Goal: Task Accomplishment & Management: Use online tool/utility

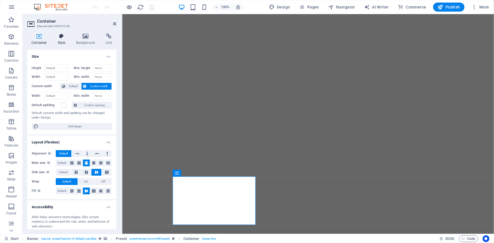
click at [66, 37] on icon at bounding box center [62, 36] width 16 height 6
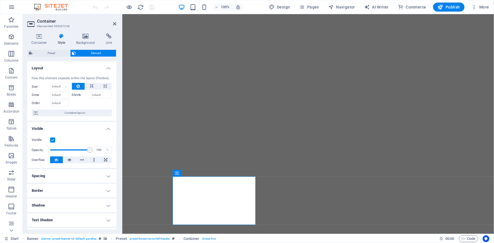
click at [62, 190] on h4 "Border" at bounding box center [71, 191] width 89 height 14
click at [76, 204] on button at bounding box center [74, 202] width 10 height 7
click at [64, 203] on button at bounding box center [62, 202] width 13 height 7
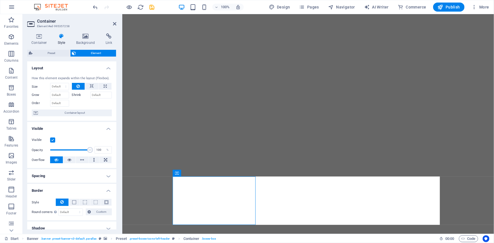
click at [46, 51] on span "Preset" at bounding box center [51, 53] width 34 height 7
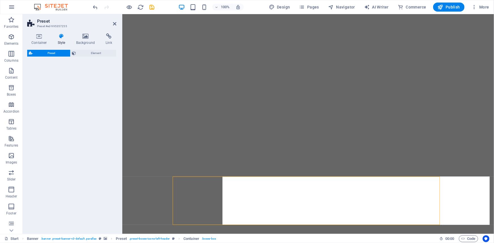
select select "px"
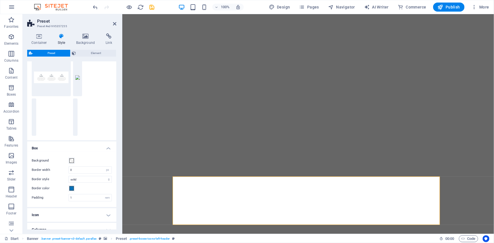
scroll to position [25, 0]
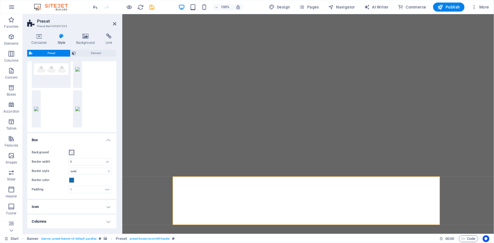
click at [70, 153] on span at bounding box center [71, 152] width 5 height 5
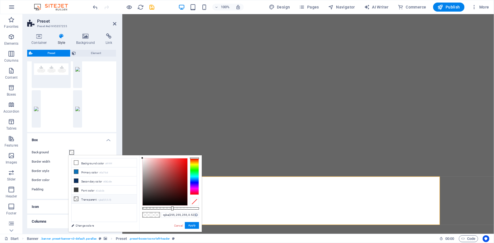
click at [77, 197] on icon at bounding box center [76, 199] width 4 height 4
click at [193, 223] on button "Apply" at bounding box center [192, 225] width 14 height 7
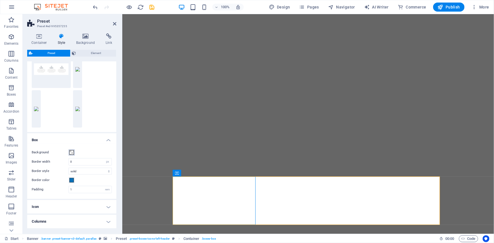
click at [72, 153] on span at bounding box center [71, 152] width 5 height 5
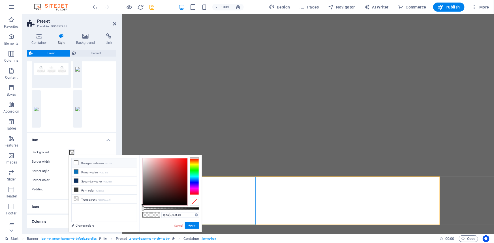
click at [102, 163] on li "Background color #ffffff" at bounding box center [104, 163] width 65 height 9
type input "rgba(255, 255, 255, 0.496)"
click at [170, 208] on div at bounding box center [170, 209] width 57 height 2
click at [190, 228] on button "Apply" at bounding box center [192, 225] width 14 height 7
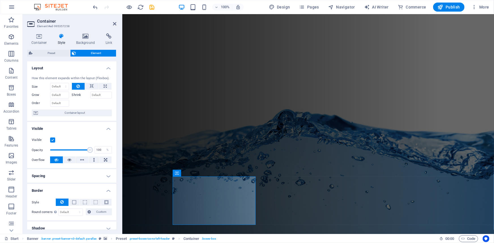
scroll to position [0, 0]
click at [212, 174] on icon at bounding box center [211, 173] width 3 height 6
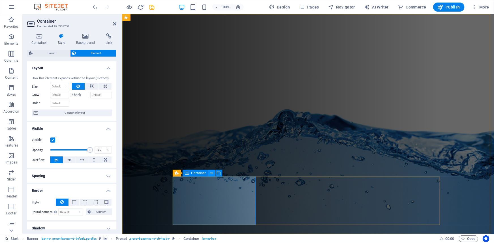
click at [210, 175] on icon at bounding box center [211, 173] width 3 height 6
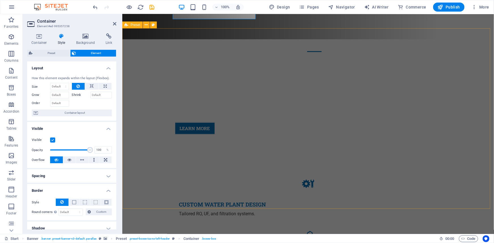
scroll to position [206, 0]
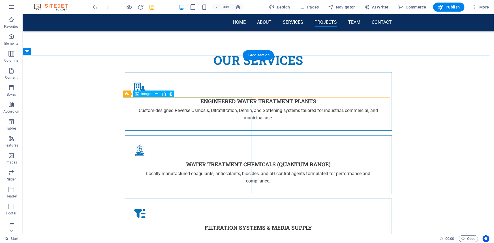
scroll to position [2081, 0]
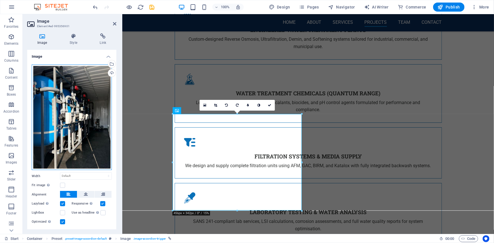
click at [96, 77] on div "Drag files here, click to choose files or select files from Files or our free s…" at bounding box center [72, 118] width 80 height 106
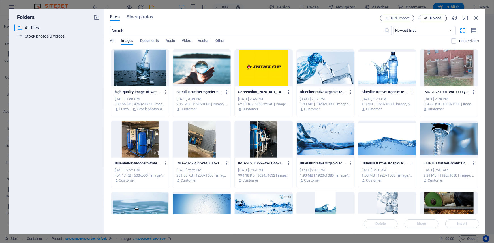
click at [431, 17] on span "Upload" at bounding box center [436, 17] width 12 height 3
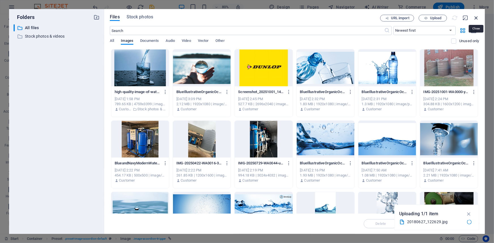
click at [478, 15] on icon "button" at bounding box center [476, 18] width 6 height 6
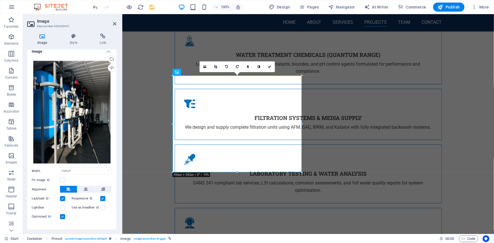
scroll to position [12, 0]
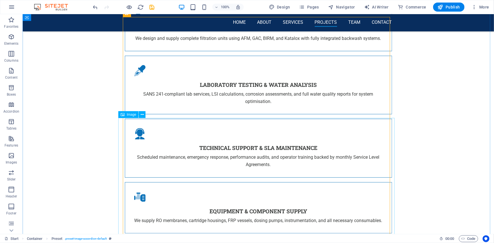
scroll to position [2223, 0]
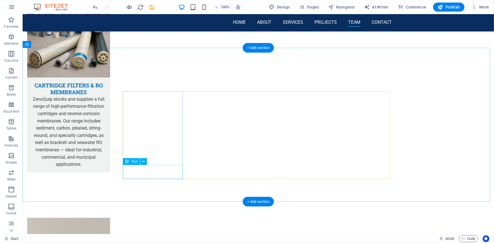
scroll to position [3227, 0]
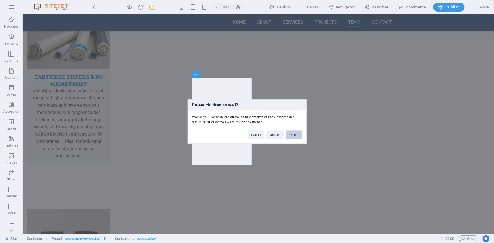
click at [291, 134] on button "Delete" at bounding box center [294, 135] width 16 height 8
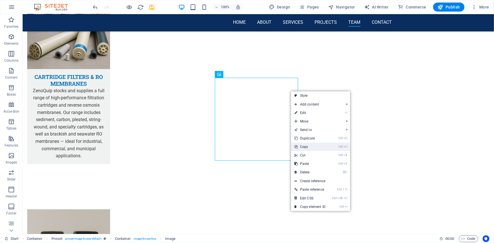
click at [311, 147] on link "Ctrl C Copy" at bounding box center [310, 147] width 38 height 8
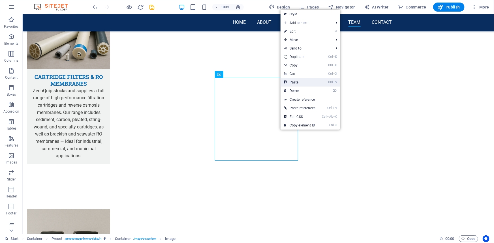
click at [301, 84] on link "Ctrl V Paste" at bounding box center [300, 82] width 38 height 8
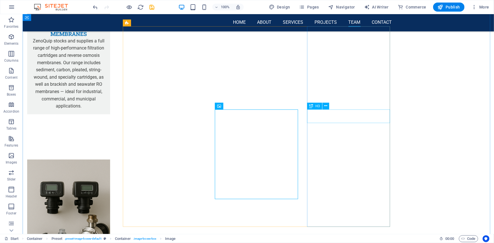
scroll to position [3278, 0]
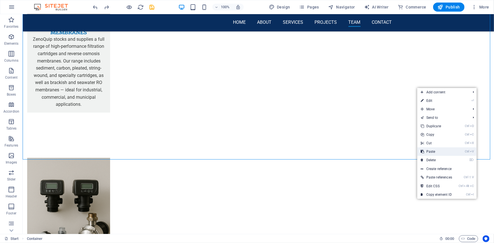
click at [433, 153] on link "Ctrl V Paste" at bounding box center [436, 152] width 38 height 8
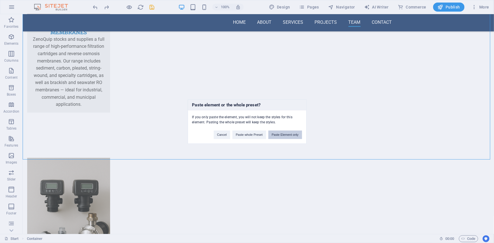
click at [283, 136] on button "Paste Element only" at bounding box center [285, 135] width 34 height 8
